Goal: Task Accomplishment & Management: Manage account settings

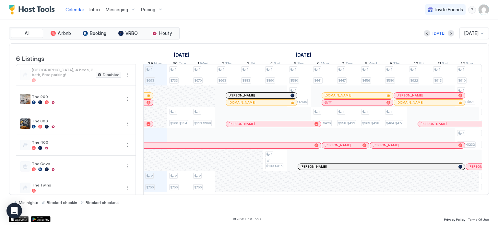
scroll to position [0, 360]
click at [481, 11] on img "User profile" at bounding box center [484, 10] width 10 height 10
click at [437, 37] on div "Settings" at bounding box center [447, 36] width 82 height 11
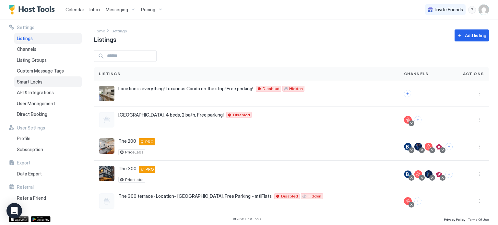
click at [38, 83] on span "Smart Locks" at bounding box center [30, 82] width 26 height 6
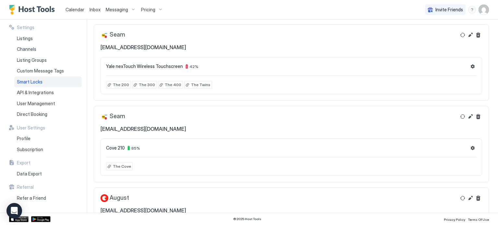
scroll to position [26, 0]
